Goal: Task Accomplishment & Management: Use online tool/utility

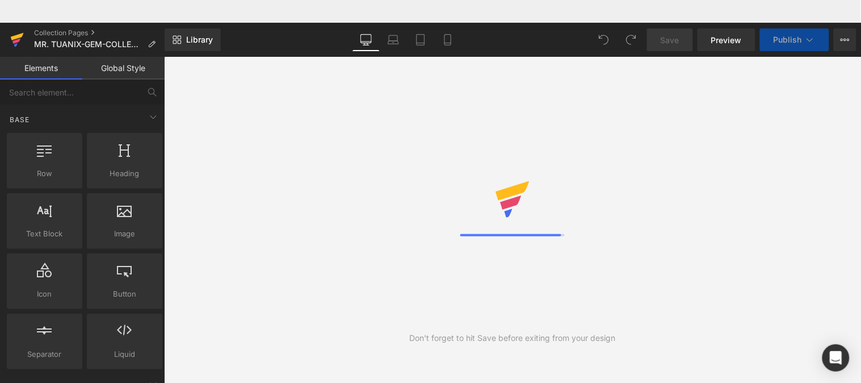
click at [18, 44] on icon at bounding box center [17, 40] width 14 height 28
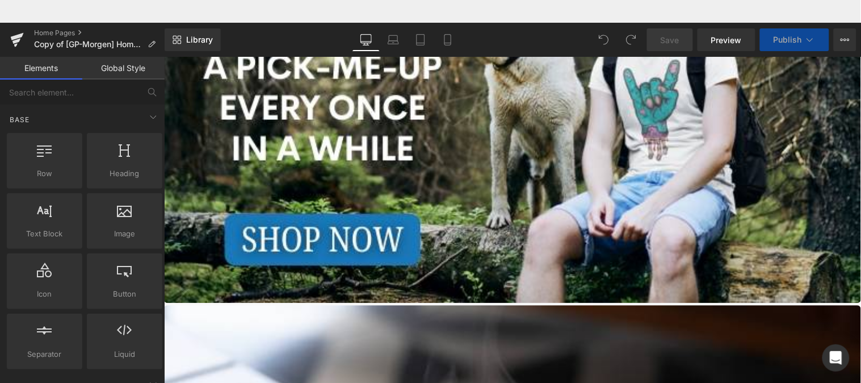
scroll to position [613, 0]
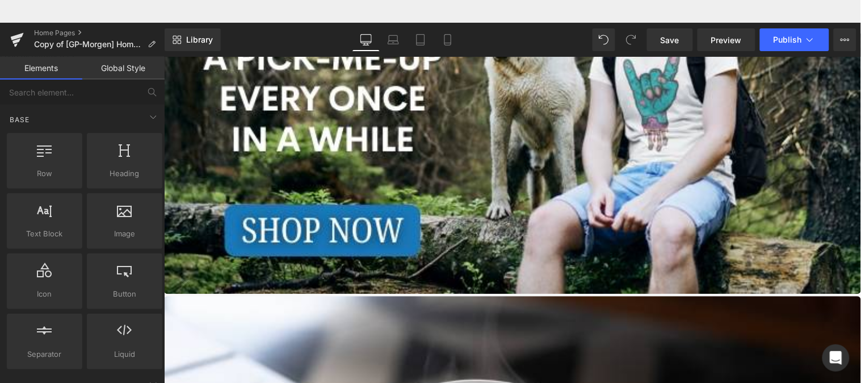
click at [164, 33] on span "Product" at bounding box center [164, 33] width 0 height 0
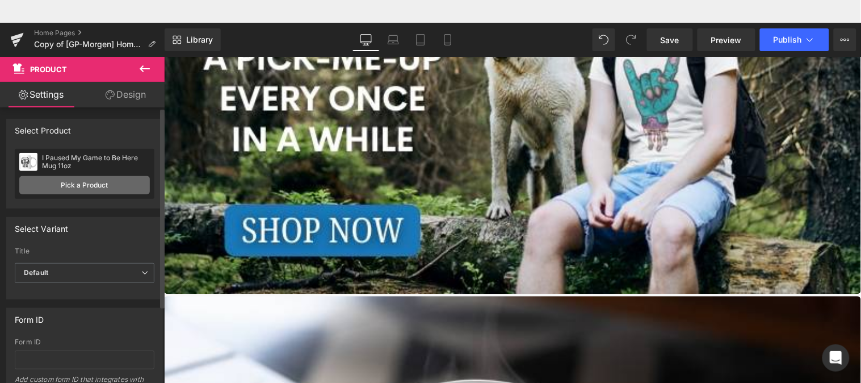
click at [92, 189] on link "Pick a Product" at bounding box center [84, 185] width 131 height 18
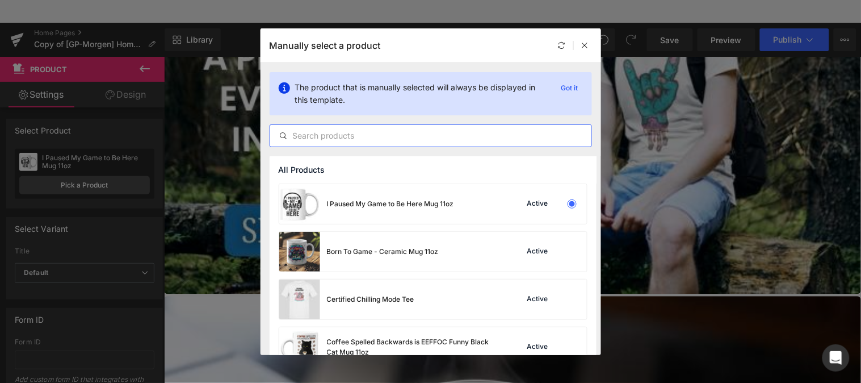
click at [428, 136] on input "text" at bounding box center [430, 136] width 321 height 14
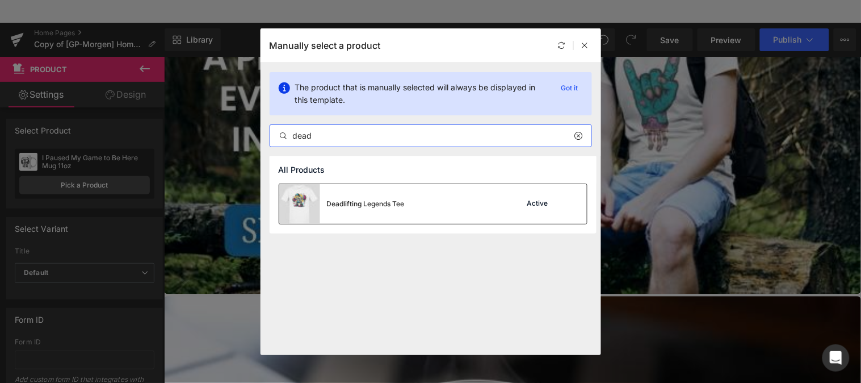
type input "dead"
click at [413, 203] on div "Deadlifting Legends Tee Active" at bounding box center [433, 204] width 308 height 40
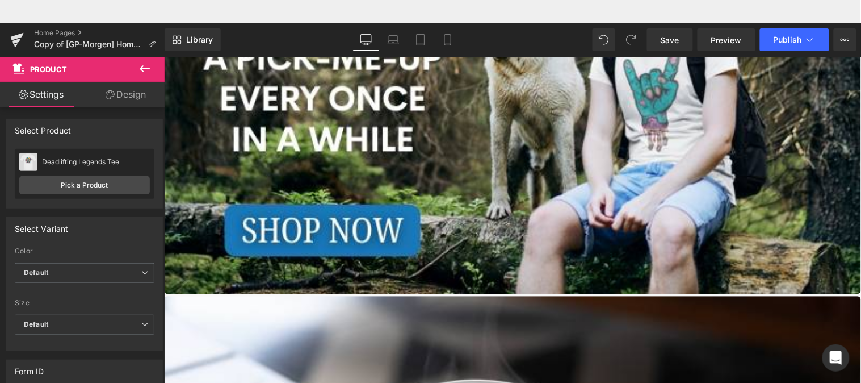
click at [164, 33] on span "Product" at bounding box center [164, 33] width 0 height 0
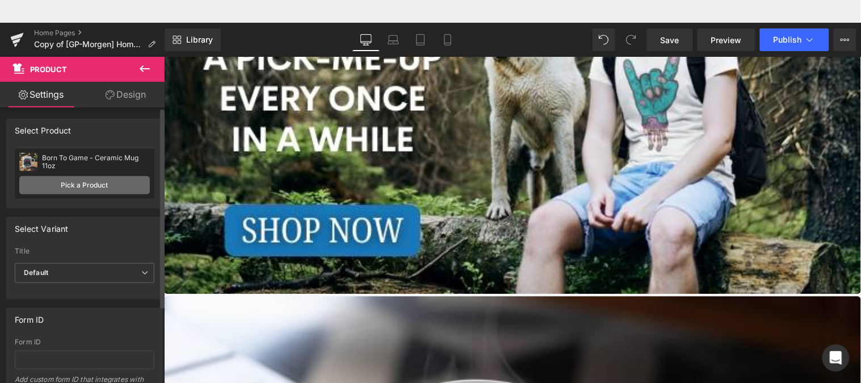
click at [102, 189] on link "Pick a Product" at bounding box center [84, 185] width 131 height 18
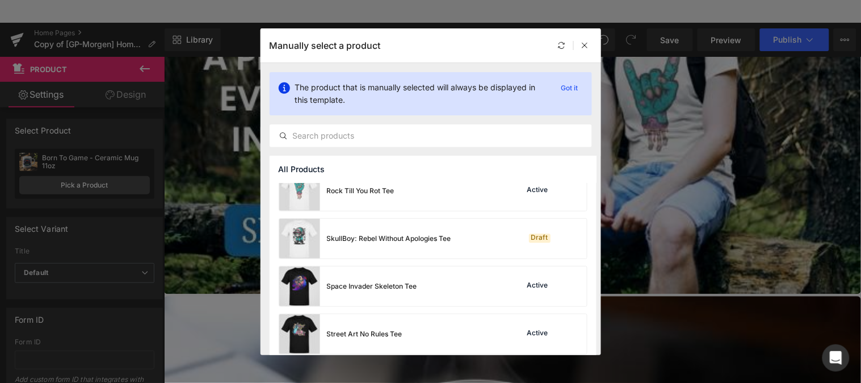
scroll to position [642, 0]
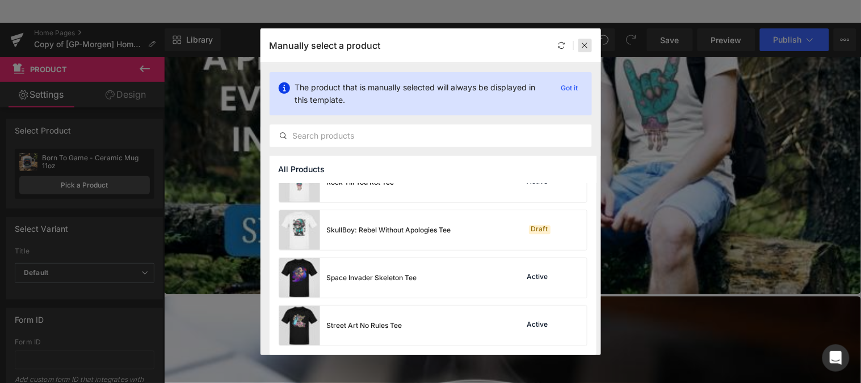
click at [589, 47] on icon at bounding box center [585, 45] width 8 height 8
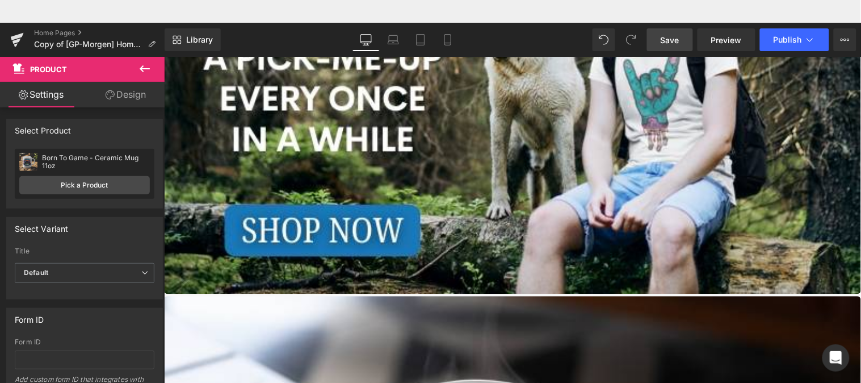
click at [670, 39] on span "Save" at bounding box center [670, 40] width 19 height 12
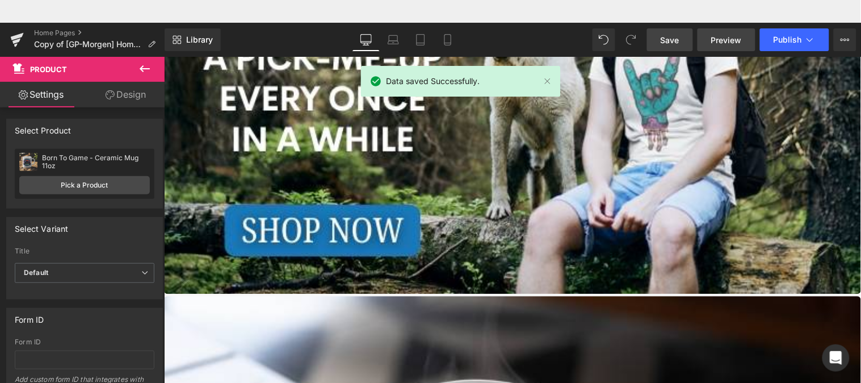
click at [727, 36] on span "Preview" at bounding box center [726, 40] width 31 height 12
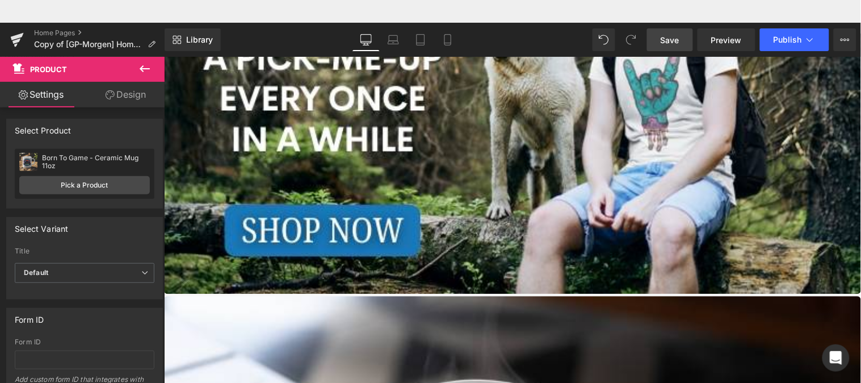
click at [164, 33] on span "Product" at bounding box center [164, 33] width 0 height 0
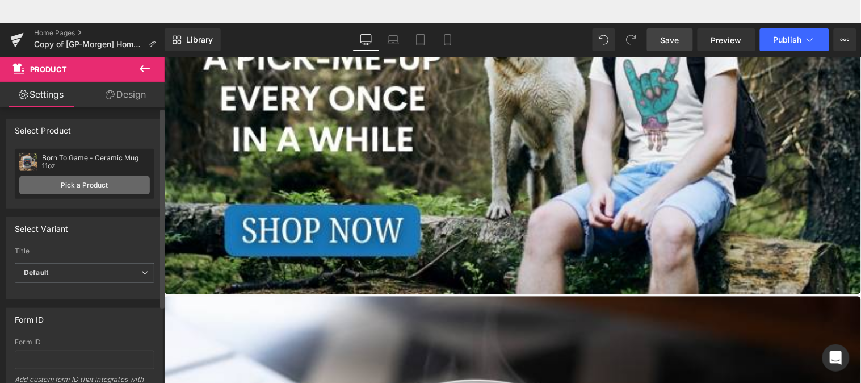
click at [78, 193] on link "Pick a Product" at bounding box center [84, 185] width 131 height 18
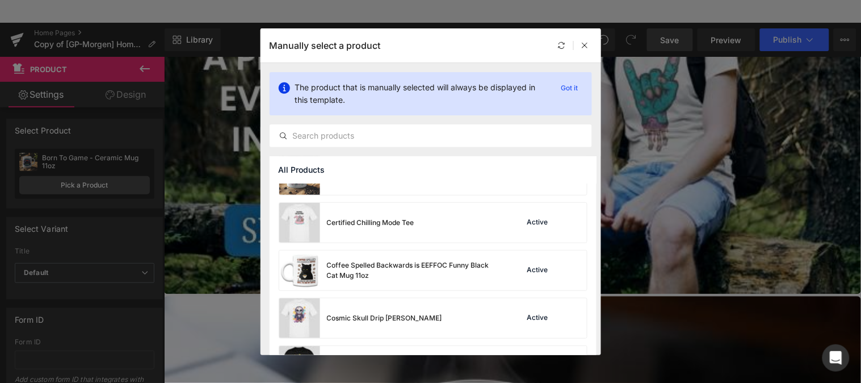
scroll to position [32, 0]
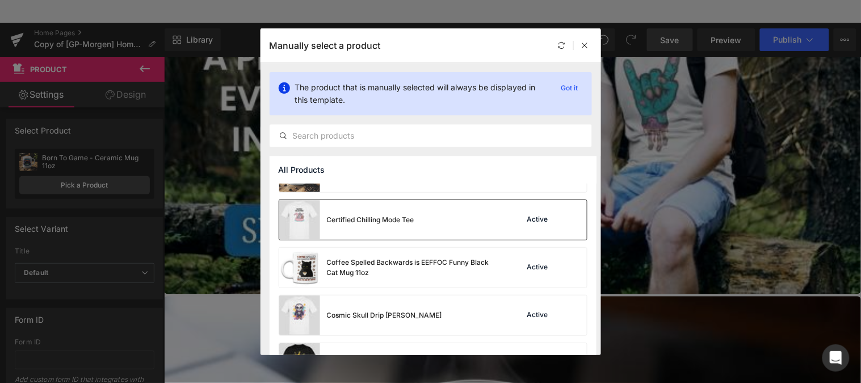
click at [490, 216] on div "Certified Chilling Mode Tee Active" at bounding box center [433, 220] width 308 height 40
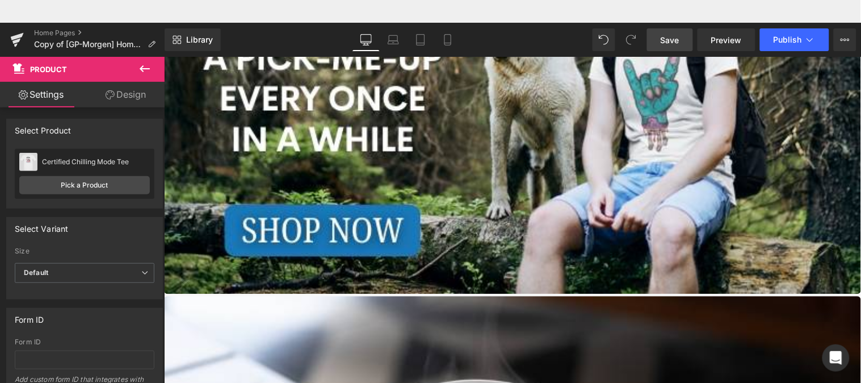
click at [669, 46] on link "Save" at bounding box center [670, 39] width 46 height 23
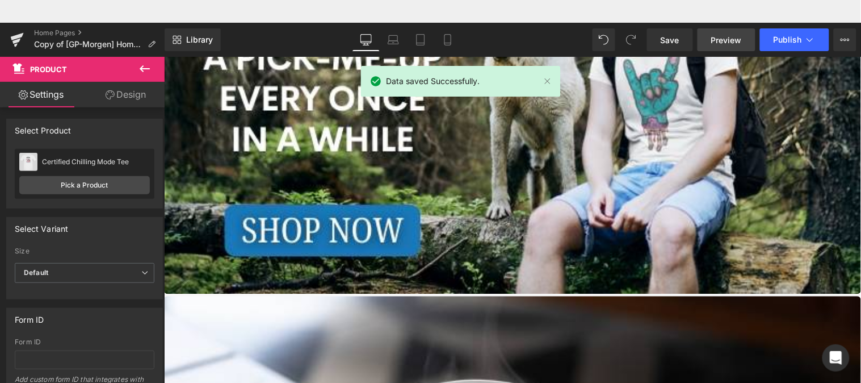
click at [739, 42] on span "Preview" at bounding box center [726, 40] width 31 height 12
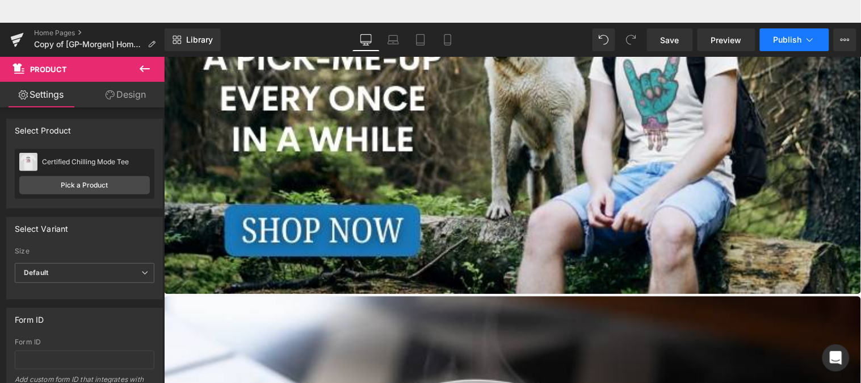
click at [790, 40] on span "Publish" at bounding box center [788, 39] width 28 height 9
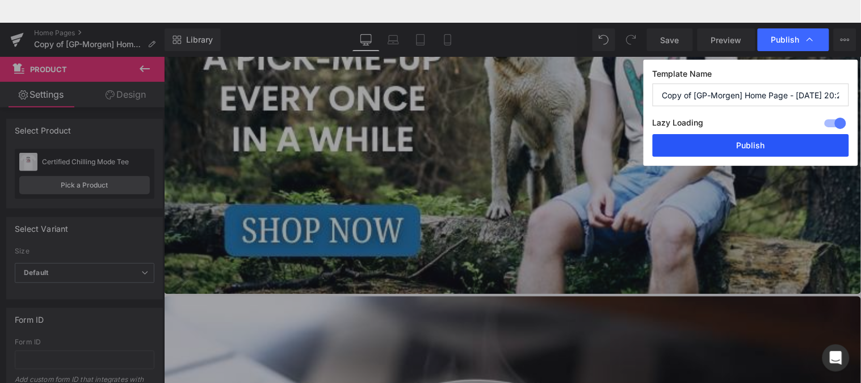
click at [768, 144] on button "Publish" at bounding box center [751, 145] width 196 height 23
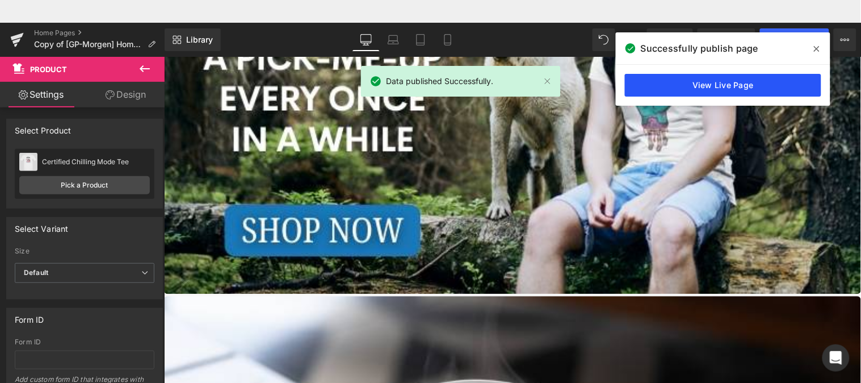
click at [727, 86] on link "View Live Page" at bounding box center [723, 85] width 196 height 23
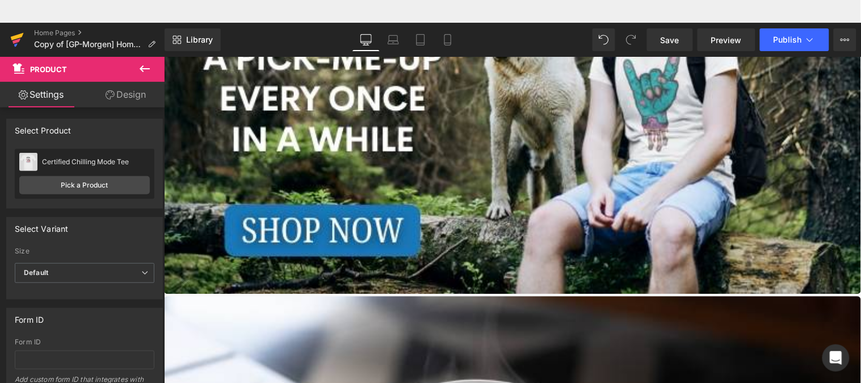
click at [16, 34] on icon at bounding box center [17, 40] width 14 height 28
